Goal: Information Seeking & Learning: Learn about a topic

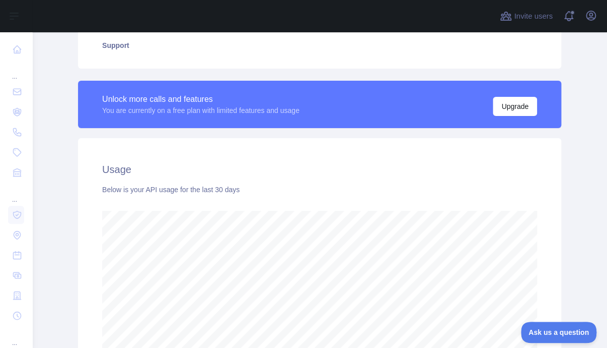
scroll to position [403, 0]
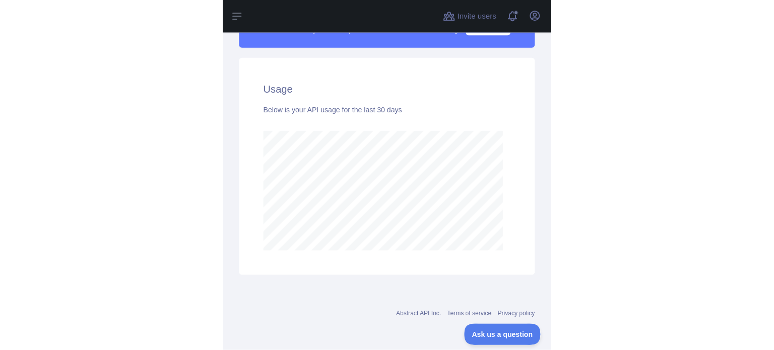
scroll to position [318, 733]
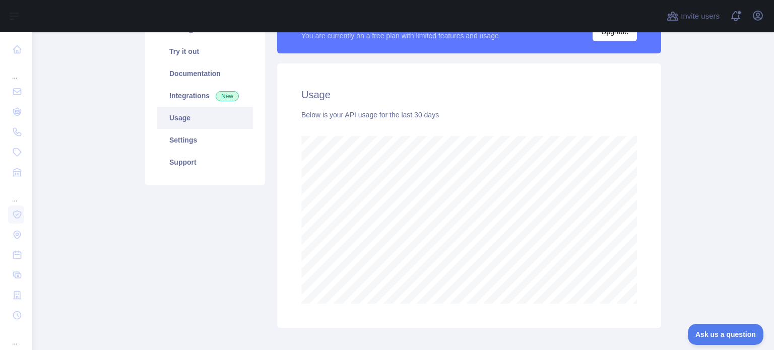
click at [677, 113] on main "Subscribe to the Email Reputation API for a special 30 % discount Offer expires…" at bounding box center [402, 191] width 741 height 318
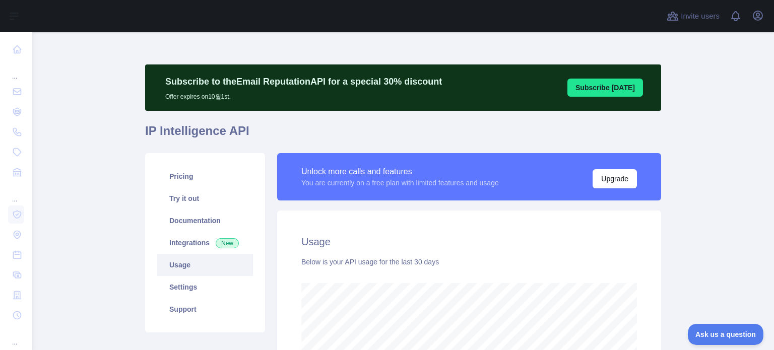
click at [179, 263] on link "Usage" at bounding box center [205, 265] width 96 height 22
click at [183, 243] on link "Integrations New" at bounding box center [205, 243] width 96 height 22
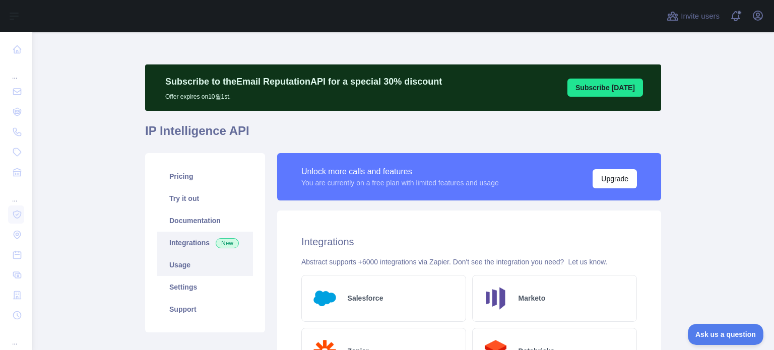
click at [185, 267] on link "Usage" at bounding box center [205, 265] width 96 height 22
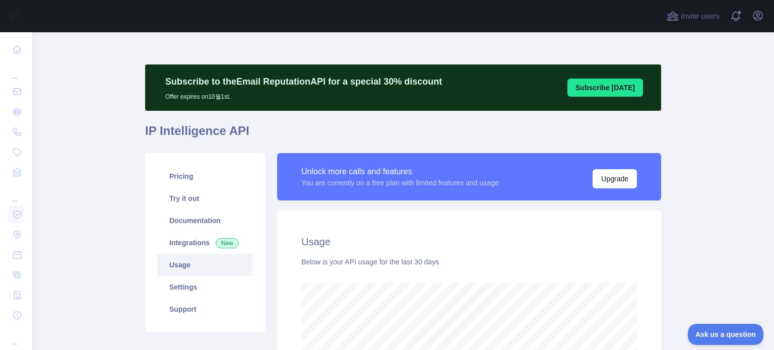
scroll to position [151, 0]
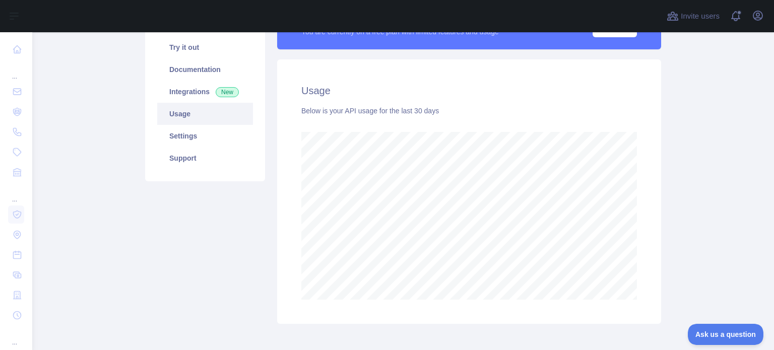
click at [662, 263] on div "Unlock more calls and features You are currently on a free plan with limited fe…" at bounding box center [469, 163] width 396 height 322
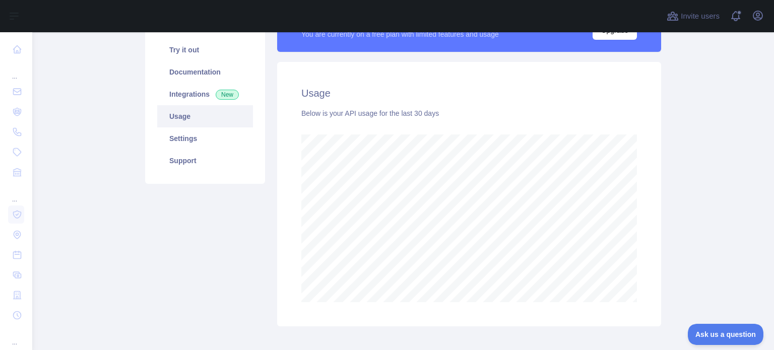
scroll to position [0, 0]
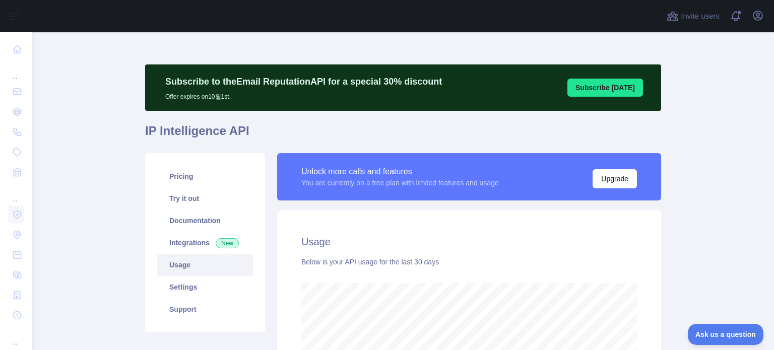
scroll to position [318, 733]
click at [694, 193] on main "Subscribe to the Email Reputation API for a special 30 % discount Offer expires…" at bounding box center [402, 191] width 741 height 318
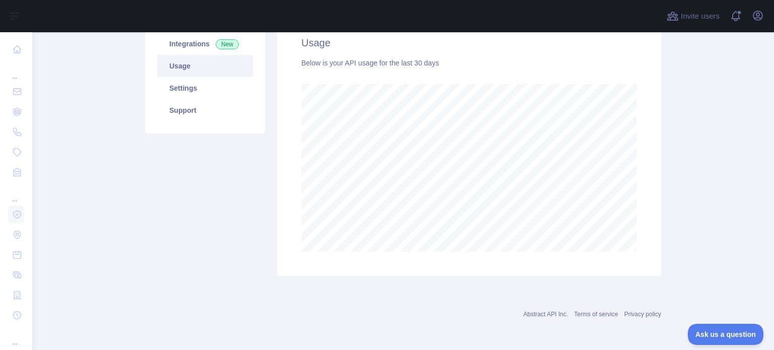
click at [695, 195] on main "Subscribe to the Email Reputation API for a special 30 % discount Offer expires…" at bounding box center [402, 191] width 741 height 318
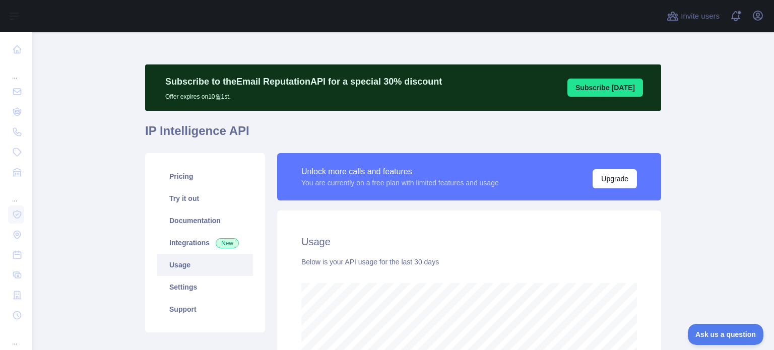
click at [727, 235] on main "Subscribe to the Email Reputation API for a special 30 % discount Offer expires…" at bounding box center [402, 191] width 741 height 318
click at [715, 226] on main "Subscribe to the Email Reputation API for a special 30 % discount Offer expires…" at bounding box center [402, 191] width 741 height 318
